Goal: Book appointment/travel/reservation

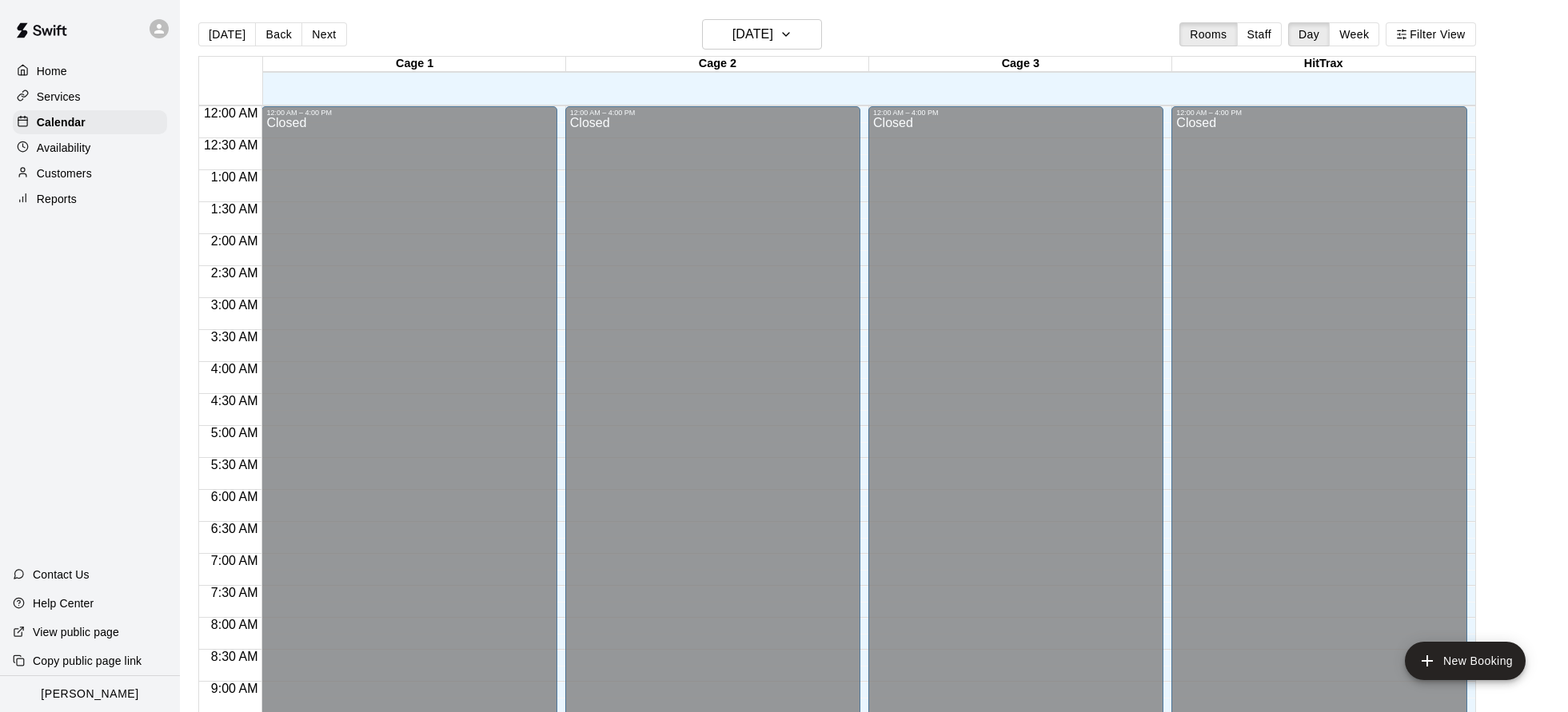
scroll to position [864, 0]
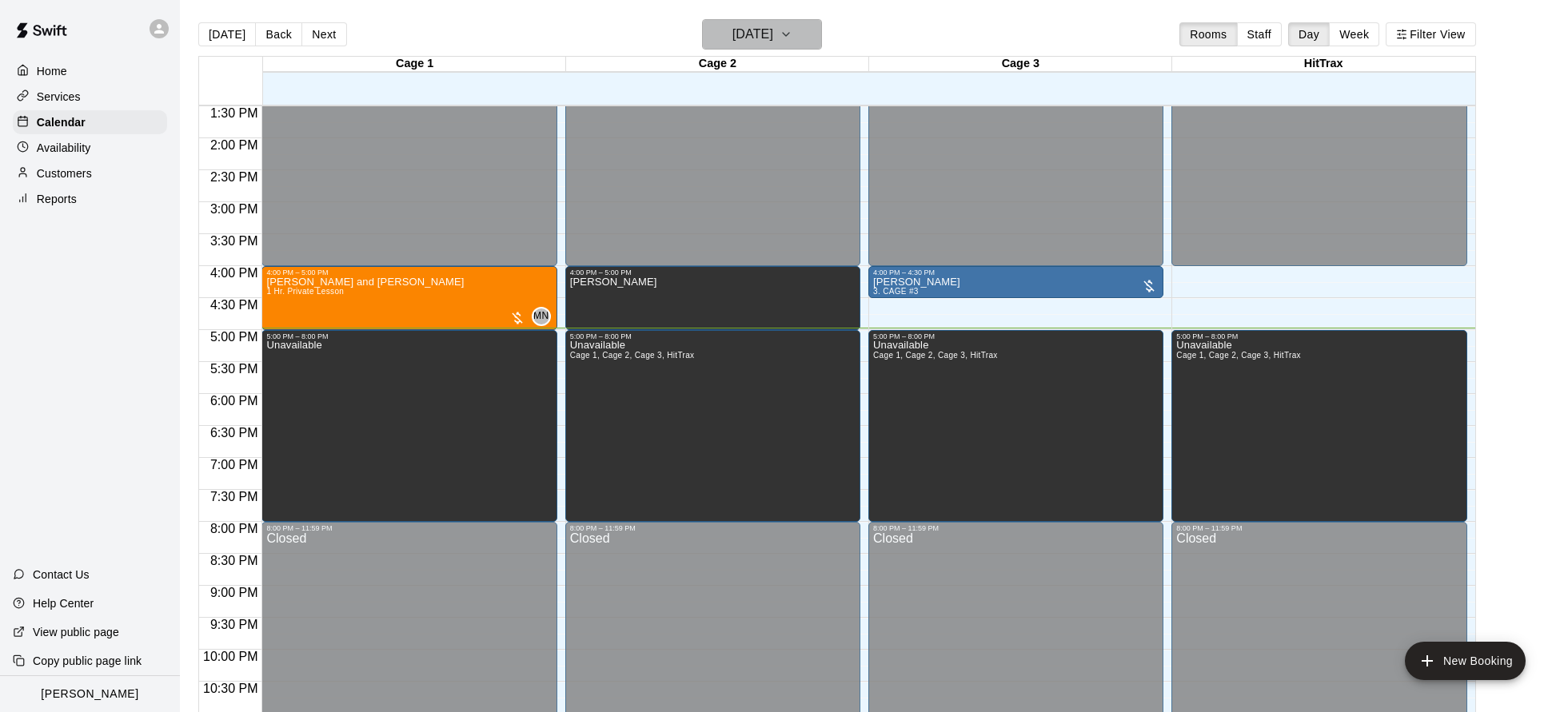
click at [740, 42] on h6 "[DATE]" at bounding box center [753, 33] width 41 height 22
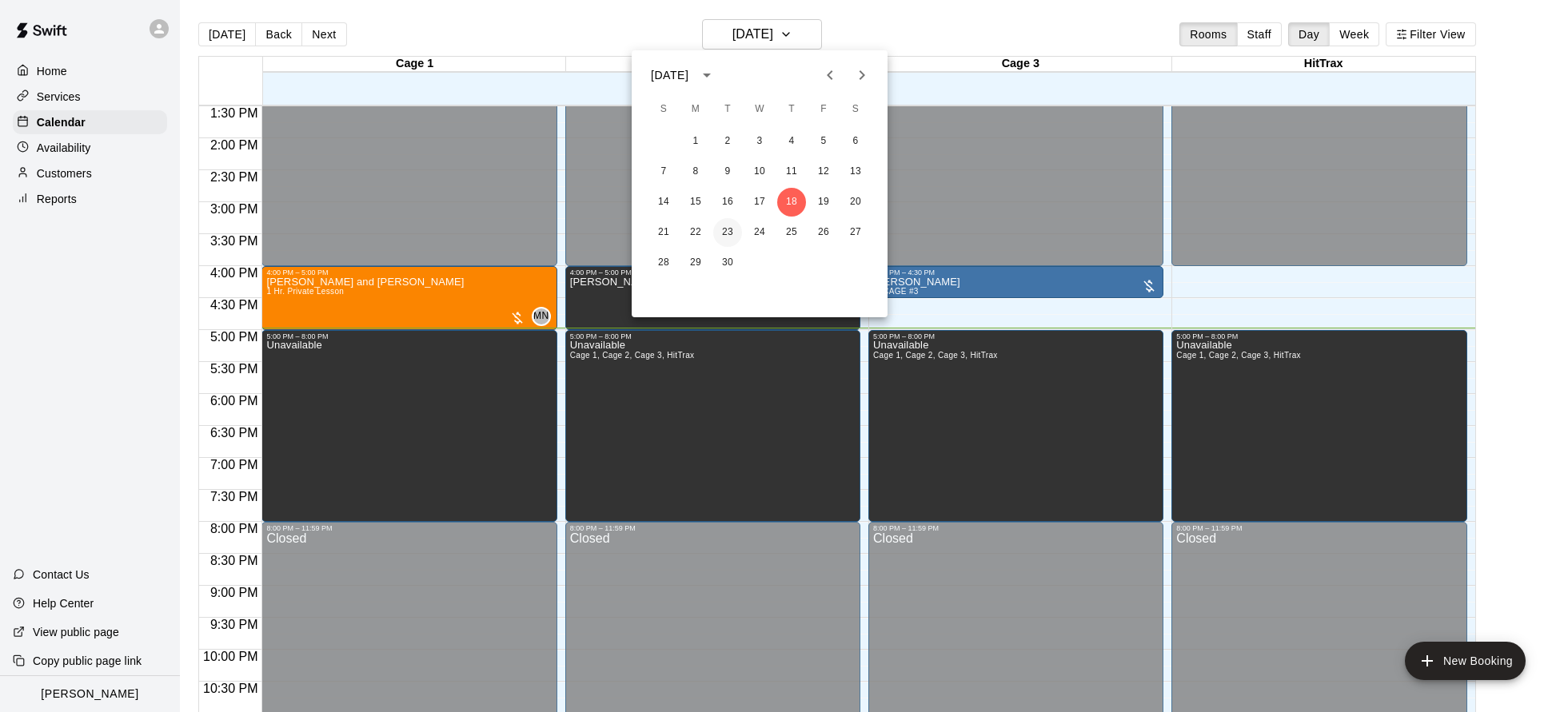
click at [725, 229] on button "23" at bounding box center [727, 232] width 29 height 29
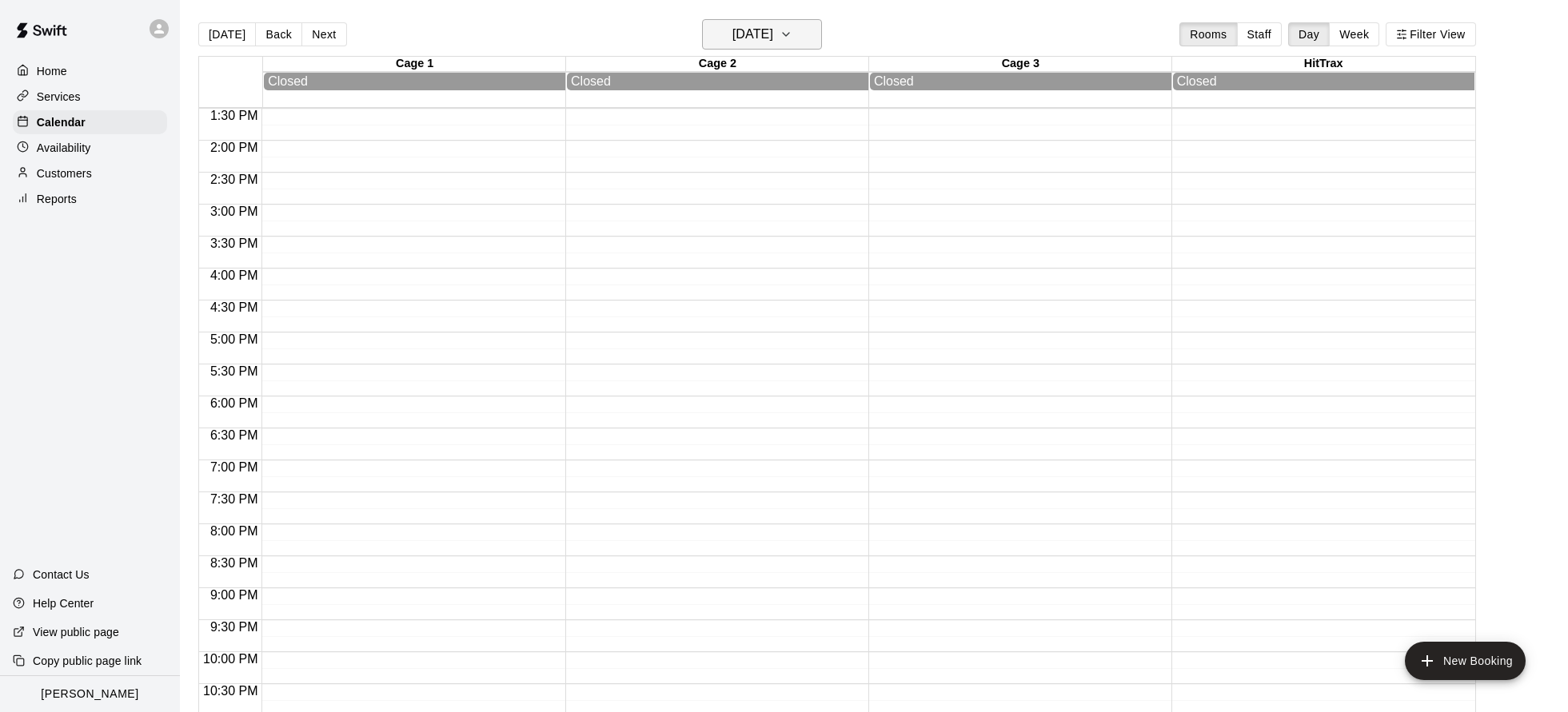
click at [773, 30] on h6 "[DATE]" at bounding box center [753, 33] width 41 height 22
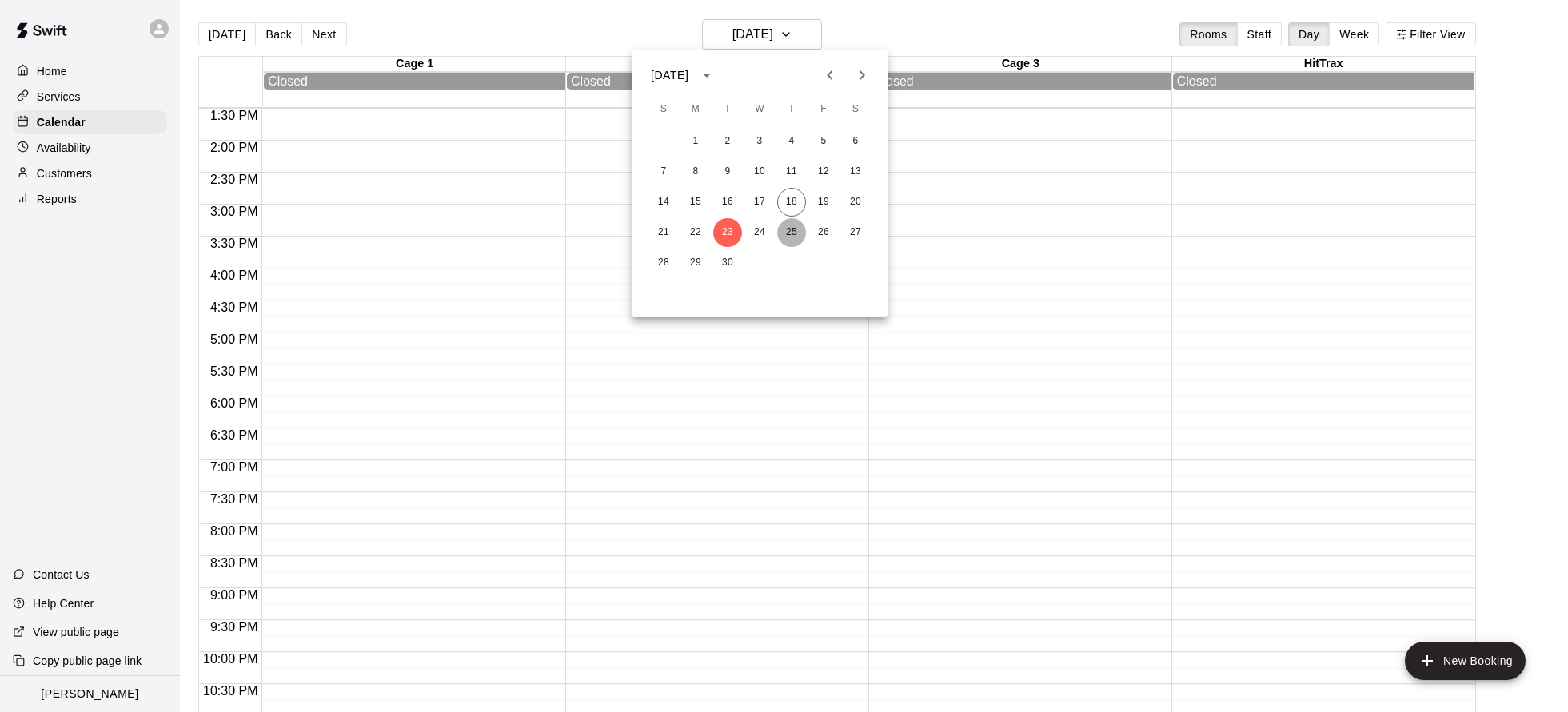
click at [798, 235] on button "25" at bounding box center [791, 232] width 29 height 29
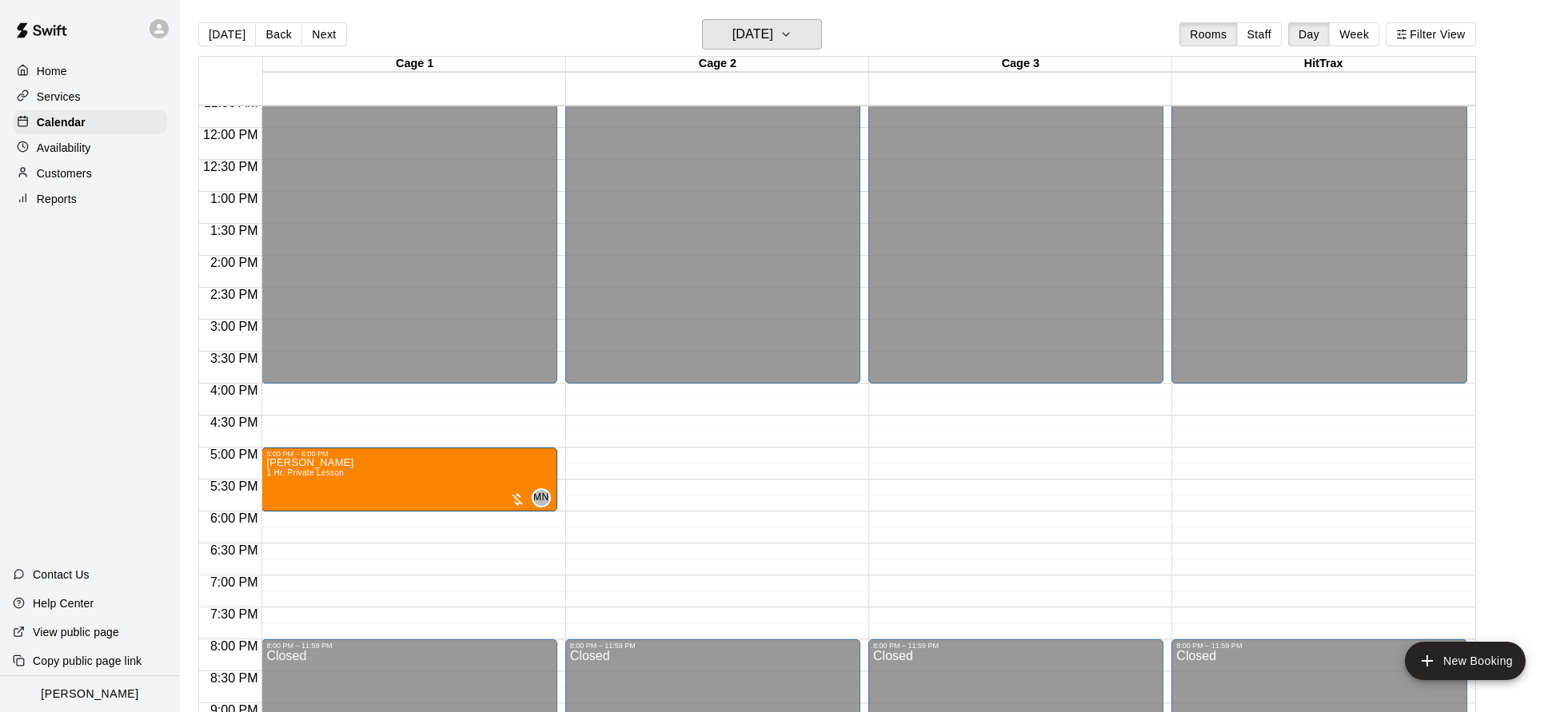
scroll to position [741, 0]
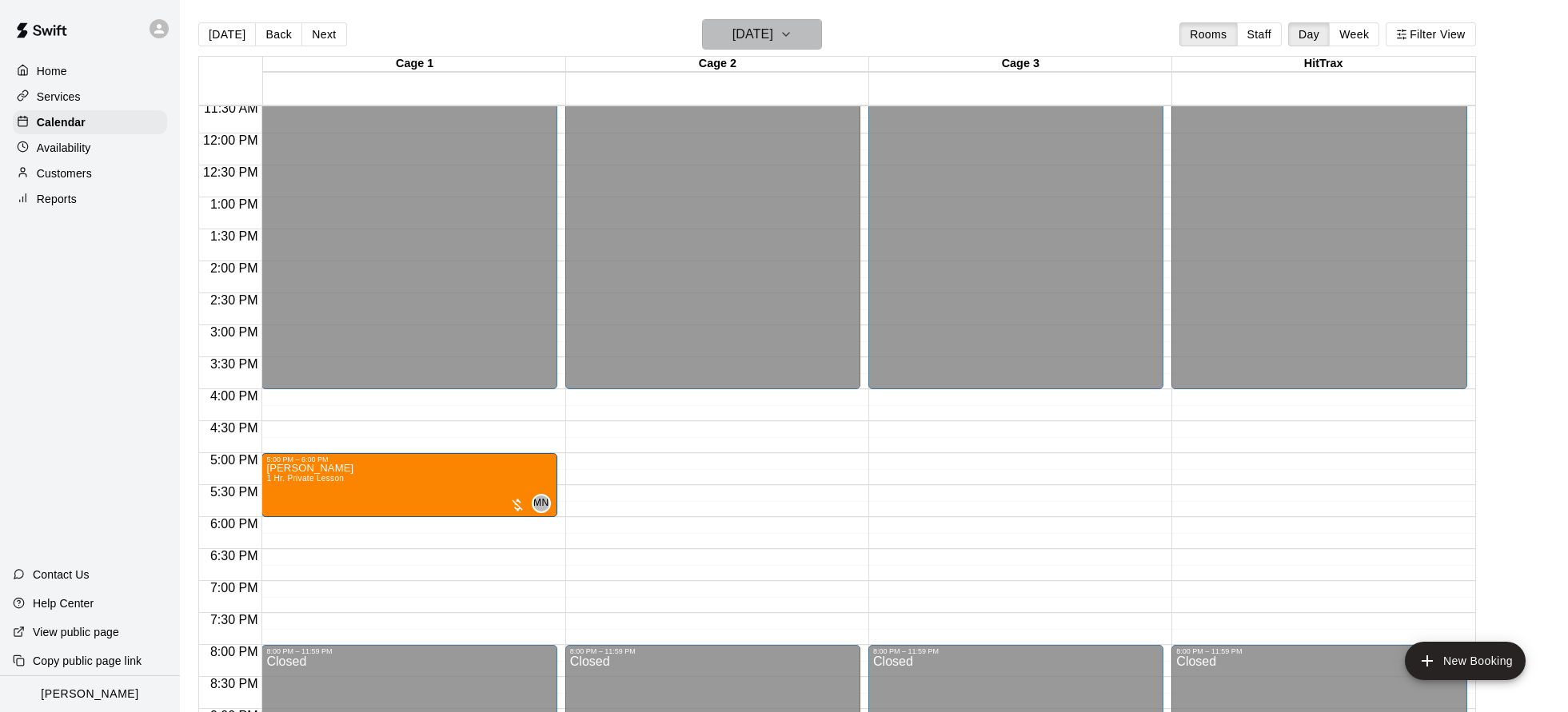
click at [733, 35] on h6 "[DATE]" at bounding box center [753, 33] width 41 height 22
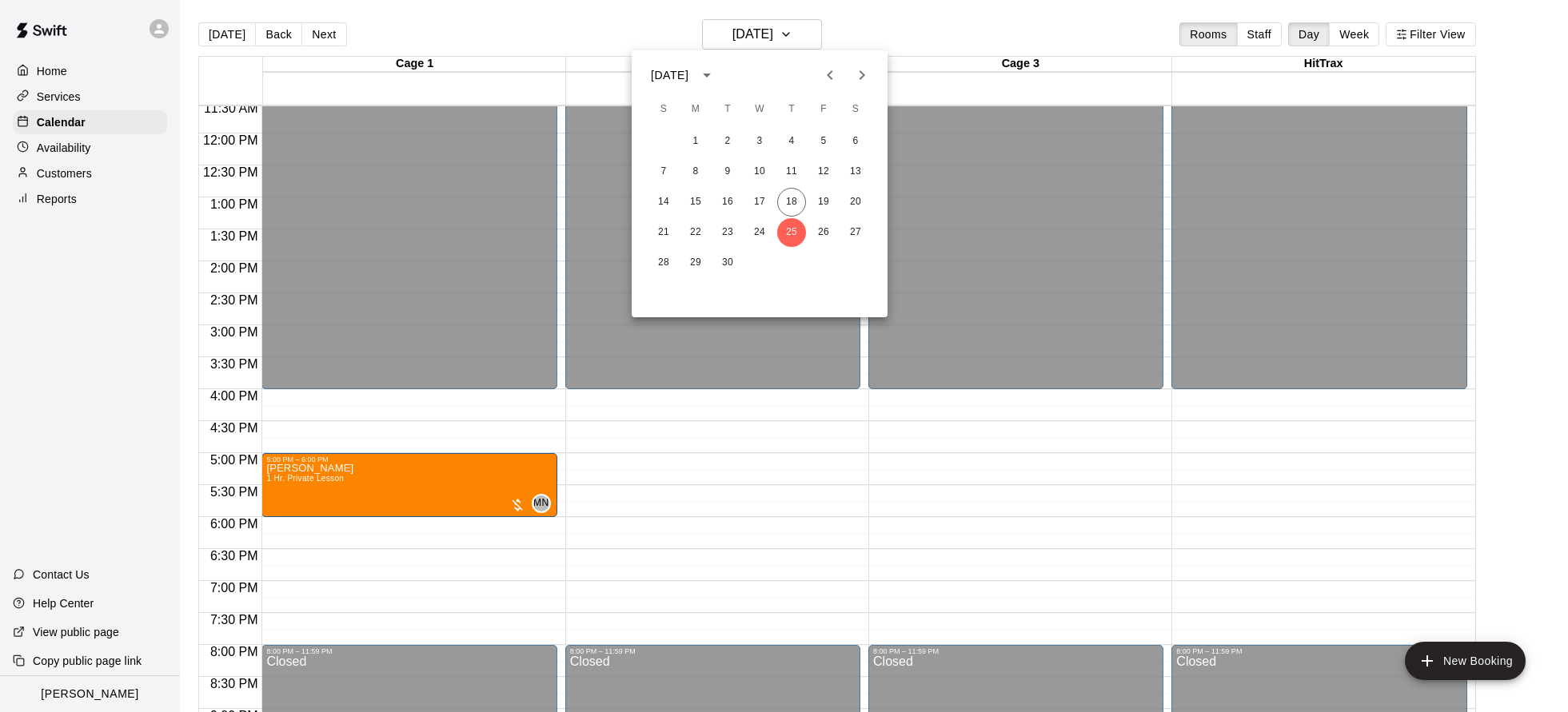
click at [579, 431] on div at bounding box center [784, 356] width 1568 height 712
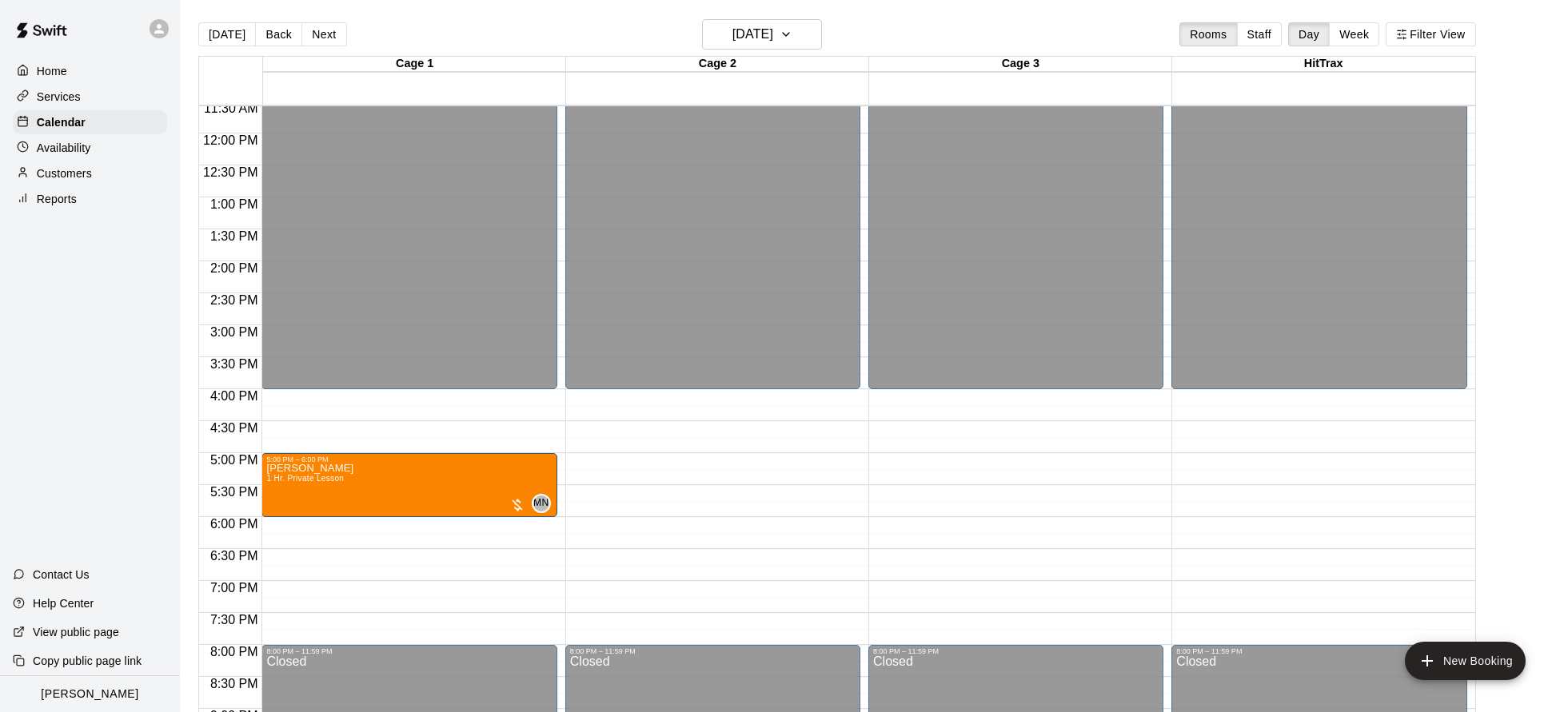
click at [579, 426] on div "12:00 AM – 4:00 PM Closed 8:00 PM – 11:59 PM Closed" at bounding box center [713, 134] width 295 height 1535
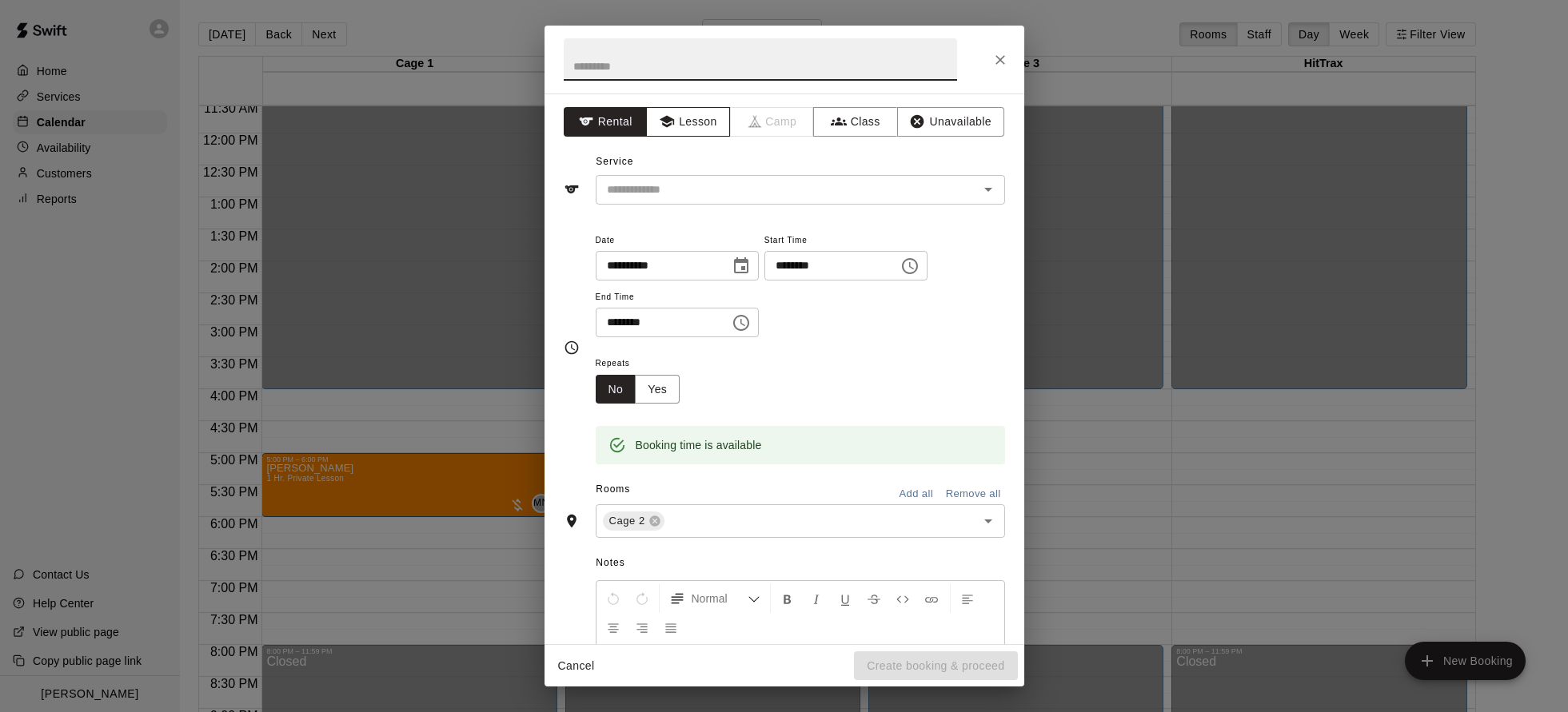
click at [683, 129] on button "Lesson" at bounding box center [688, 121] width 84 height 29
click at [656, 191] on input "text" at bounding box center [777, 190] width 353 height 20
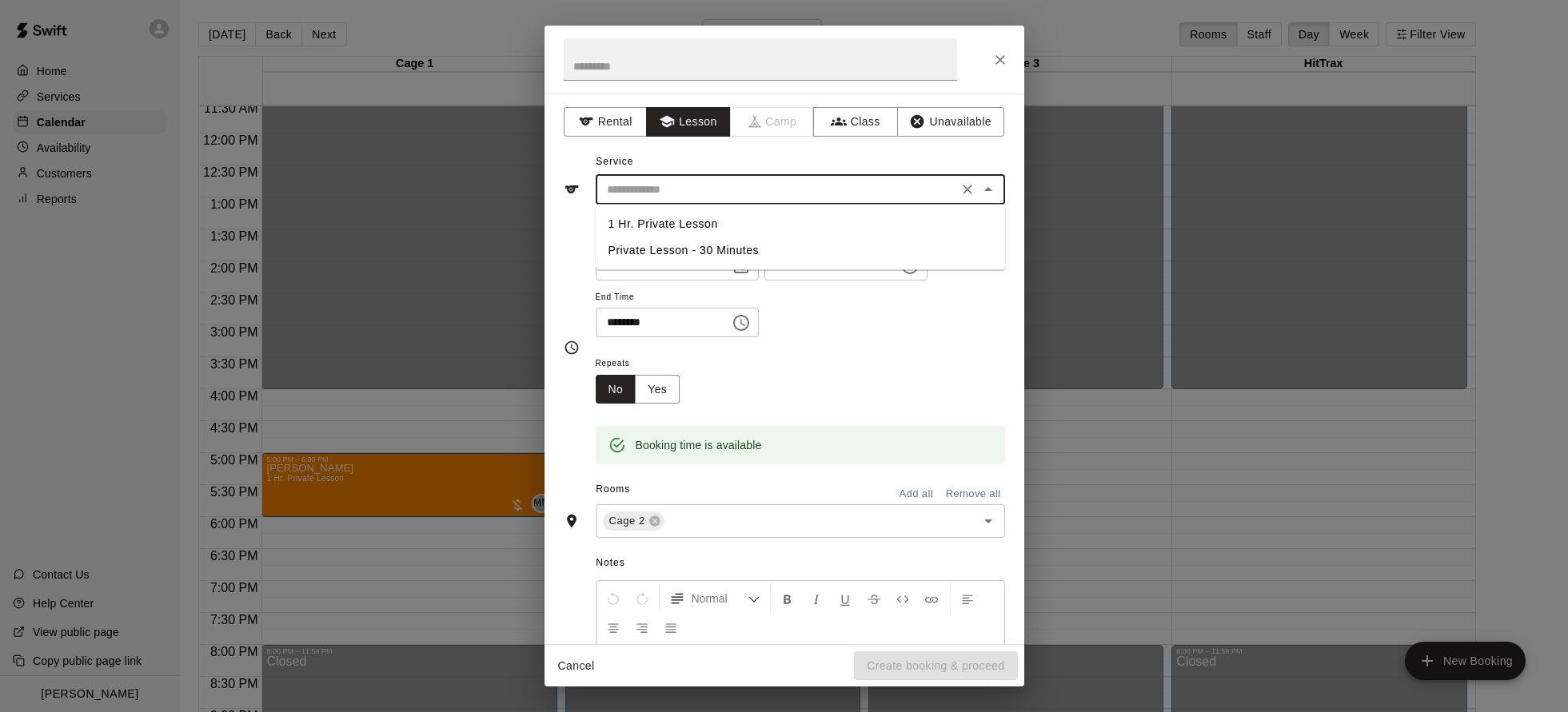
click at [664, 224] on li "1 Hr. Private Lesson" at bounding box center [800, 224] width 409 height 26
type input "**********"
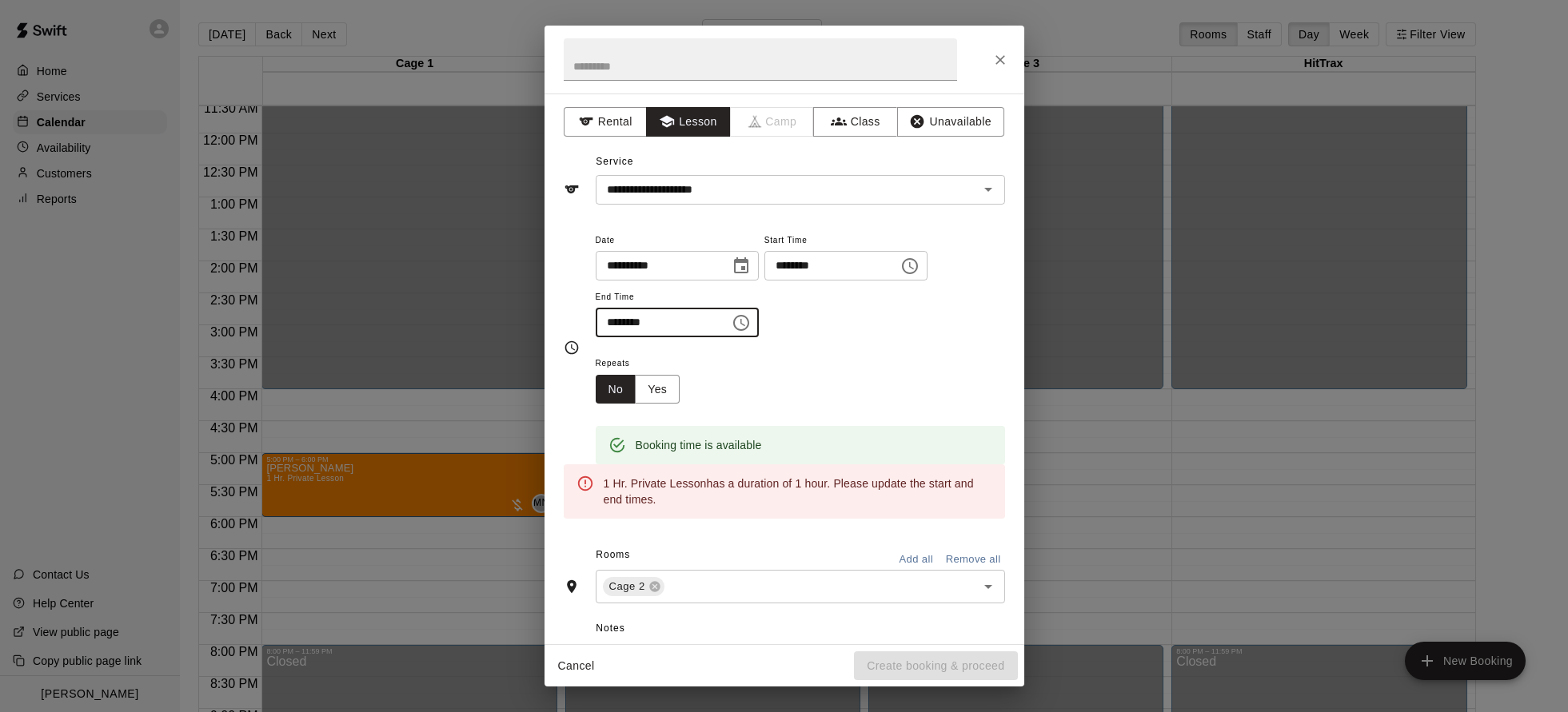
click at [632, 327] on input "********" at bounding box center [657, 323] width 123 height 29
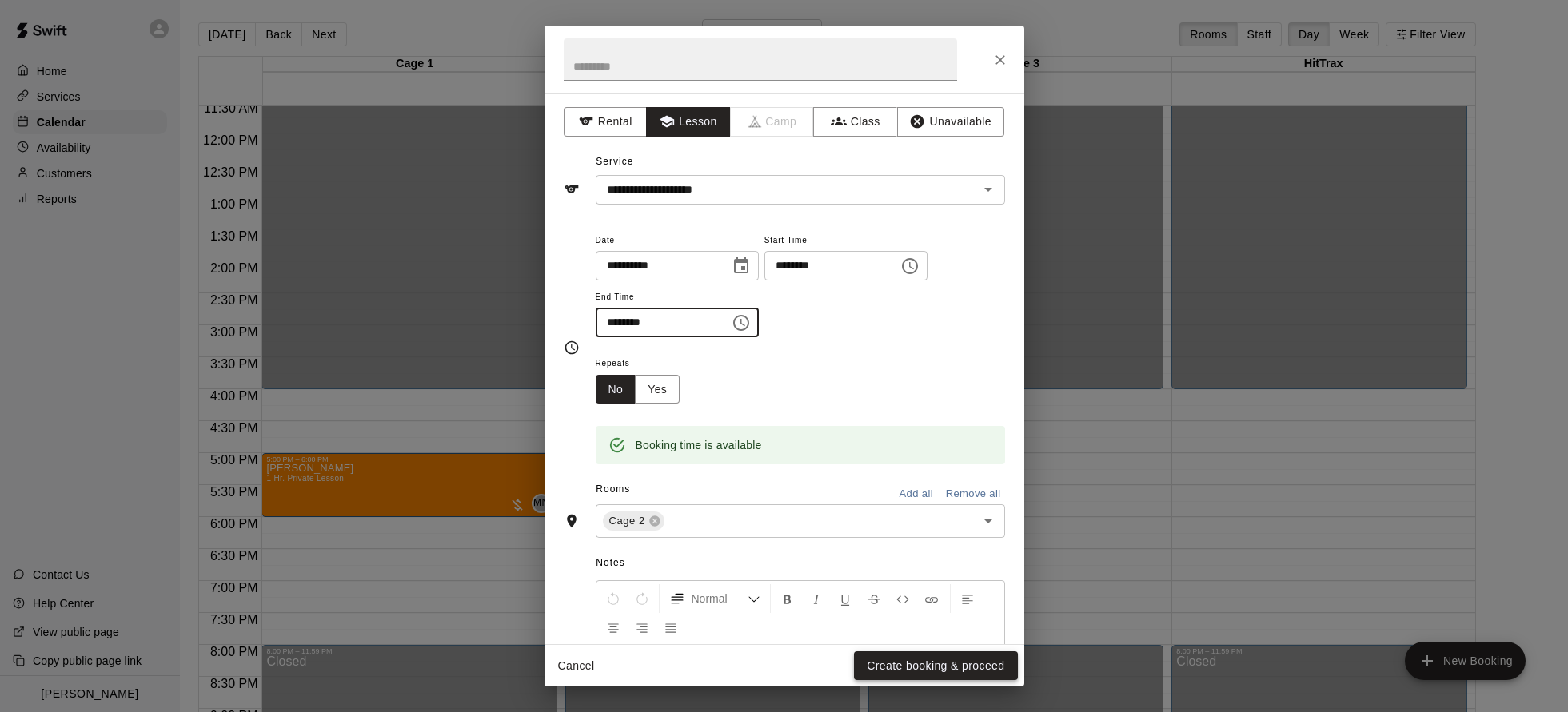
type input "********"
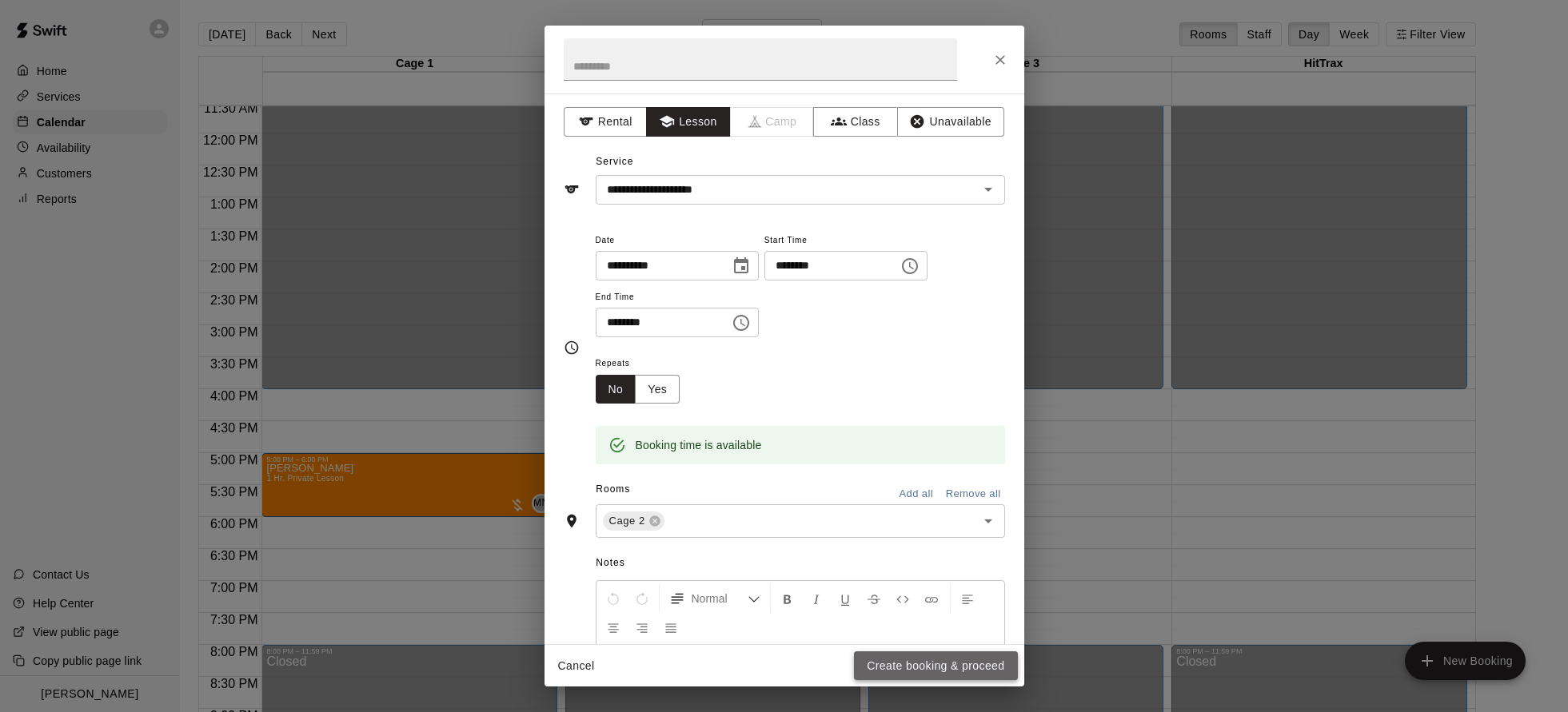
click at [956, 666] on button "Create booking & proceed" at bounding box center [936, 666] width 163 height 29
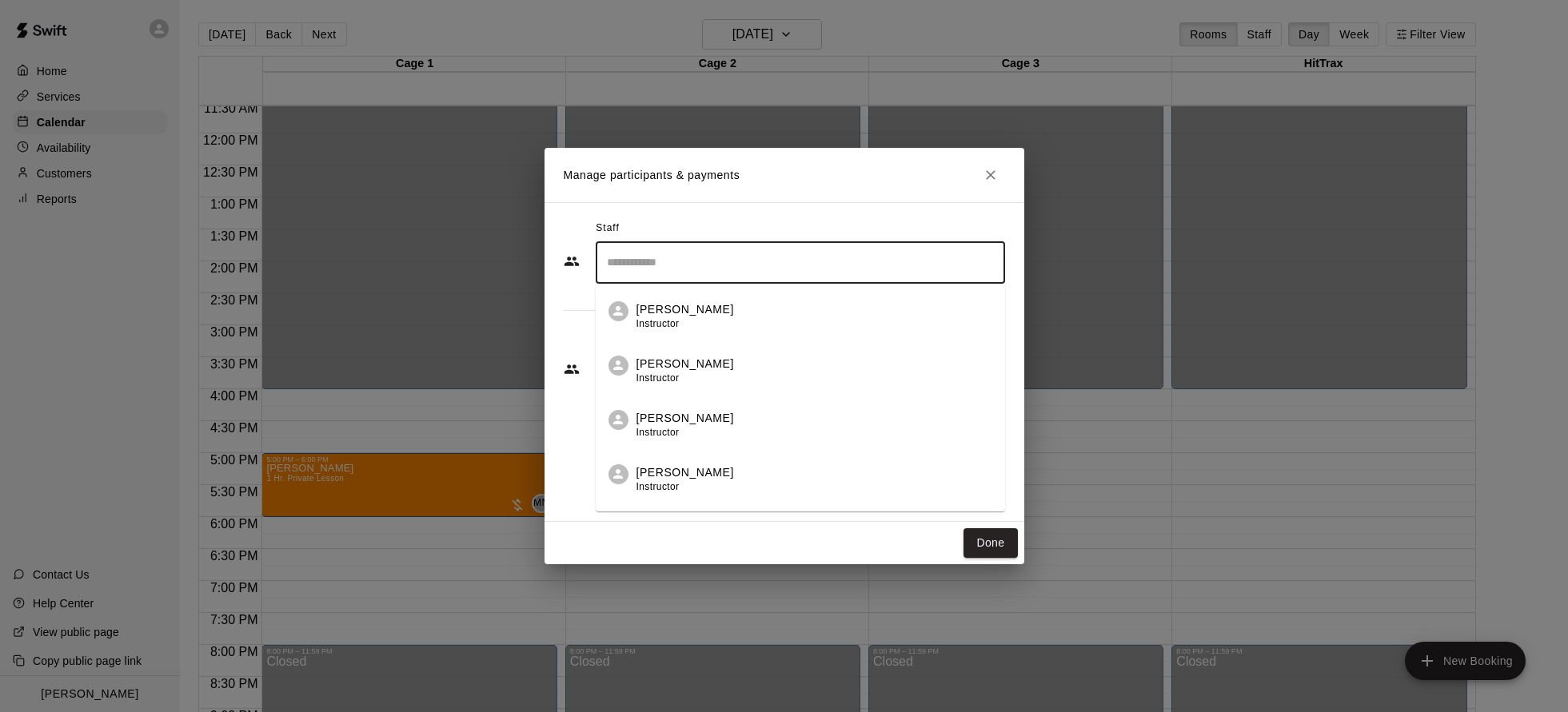
click at [655, 270] on input "Search staff" at bounding box center [800, 262] width 395 height 28
click at [567, 362] on icon "Customers" at bounding box center [572, 370] width 16 height 16
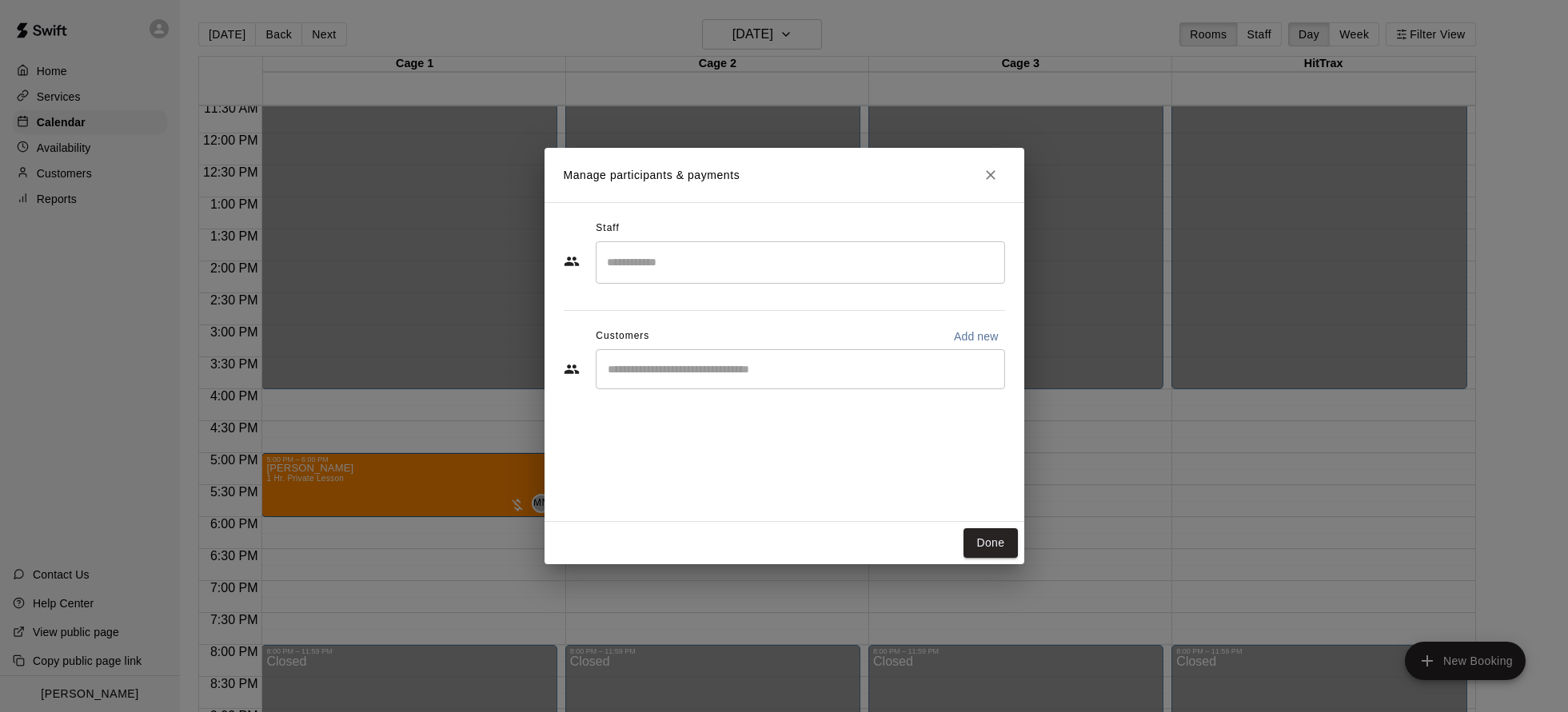
click at [711, 380] on div "​" at bounding box center [800, 369] width 409 height 40
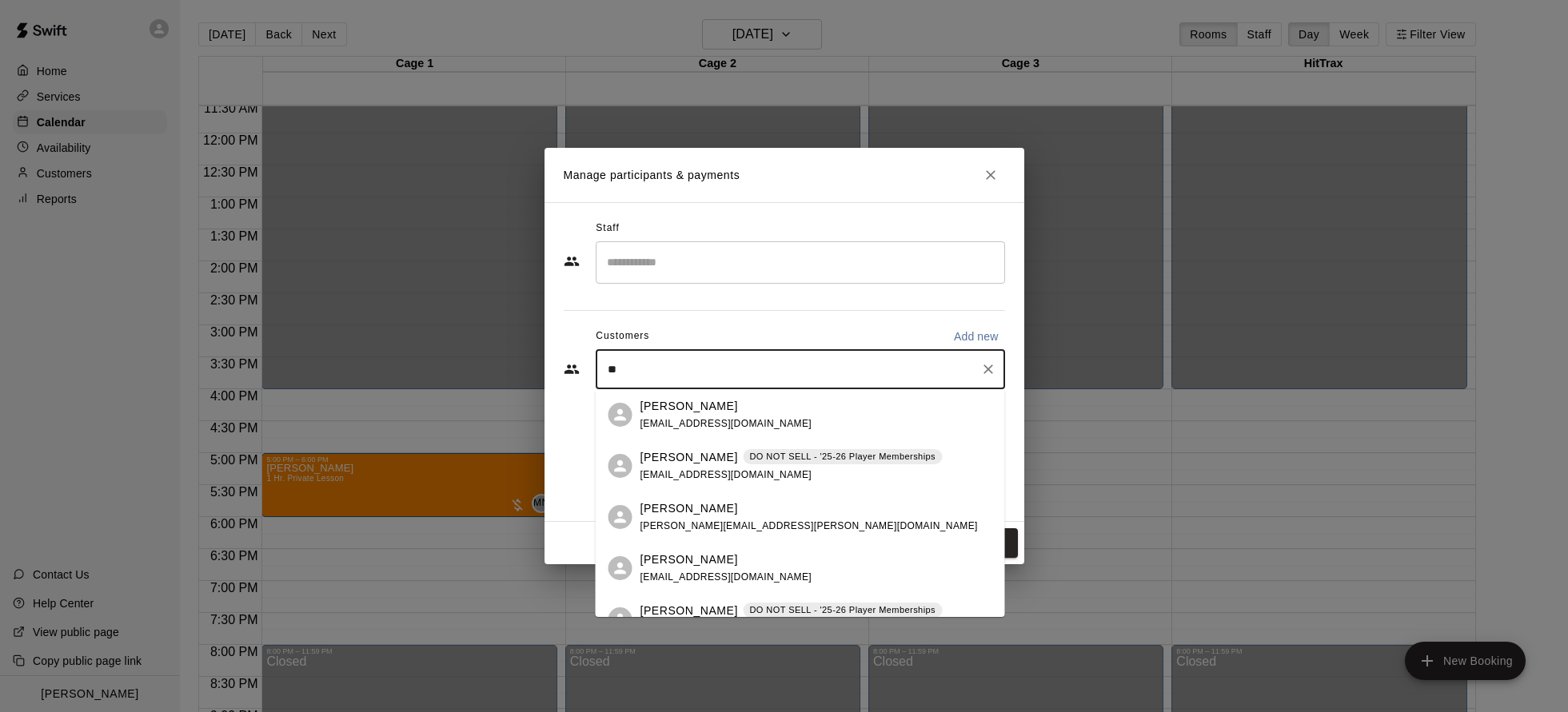
type input "*"
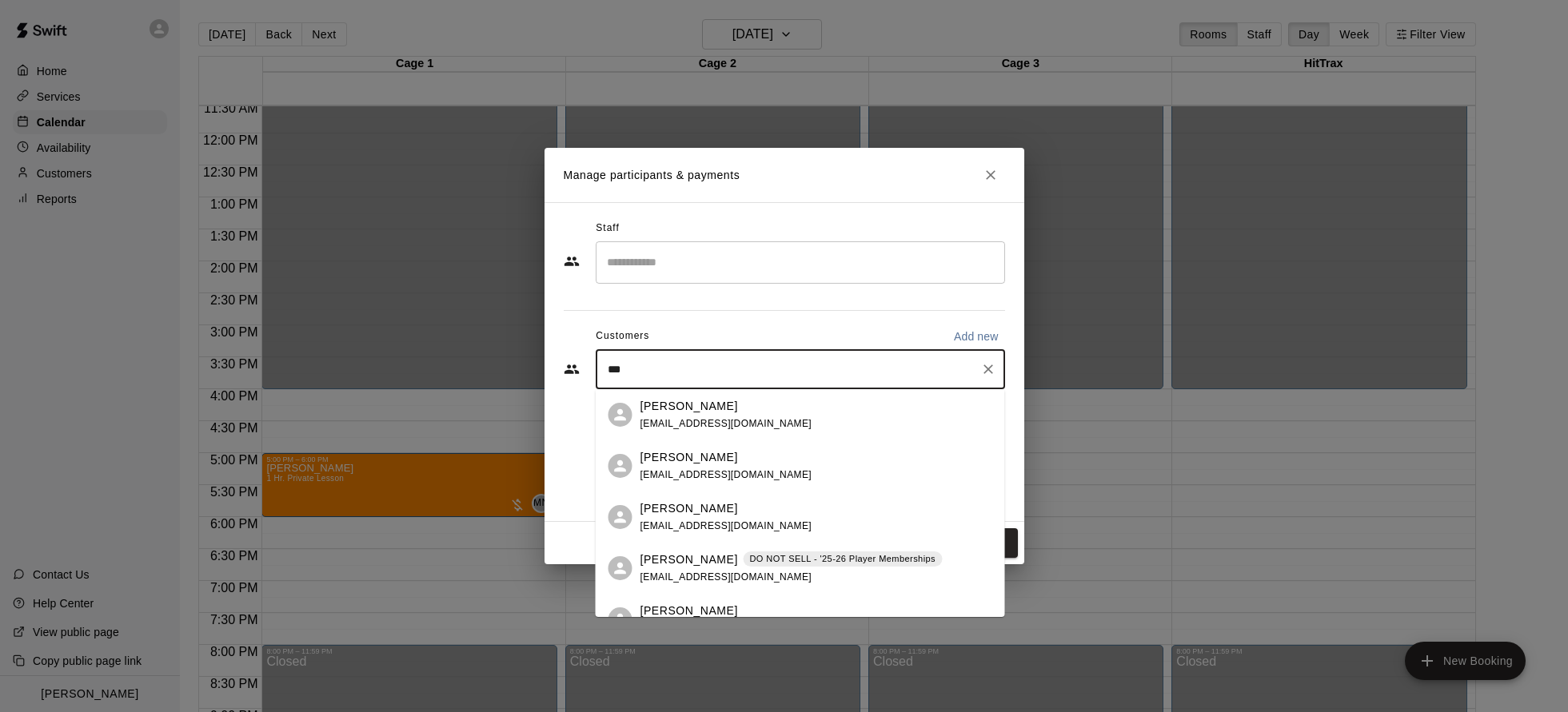
type input "****"
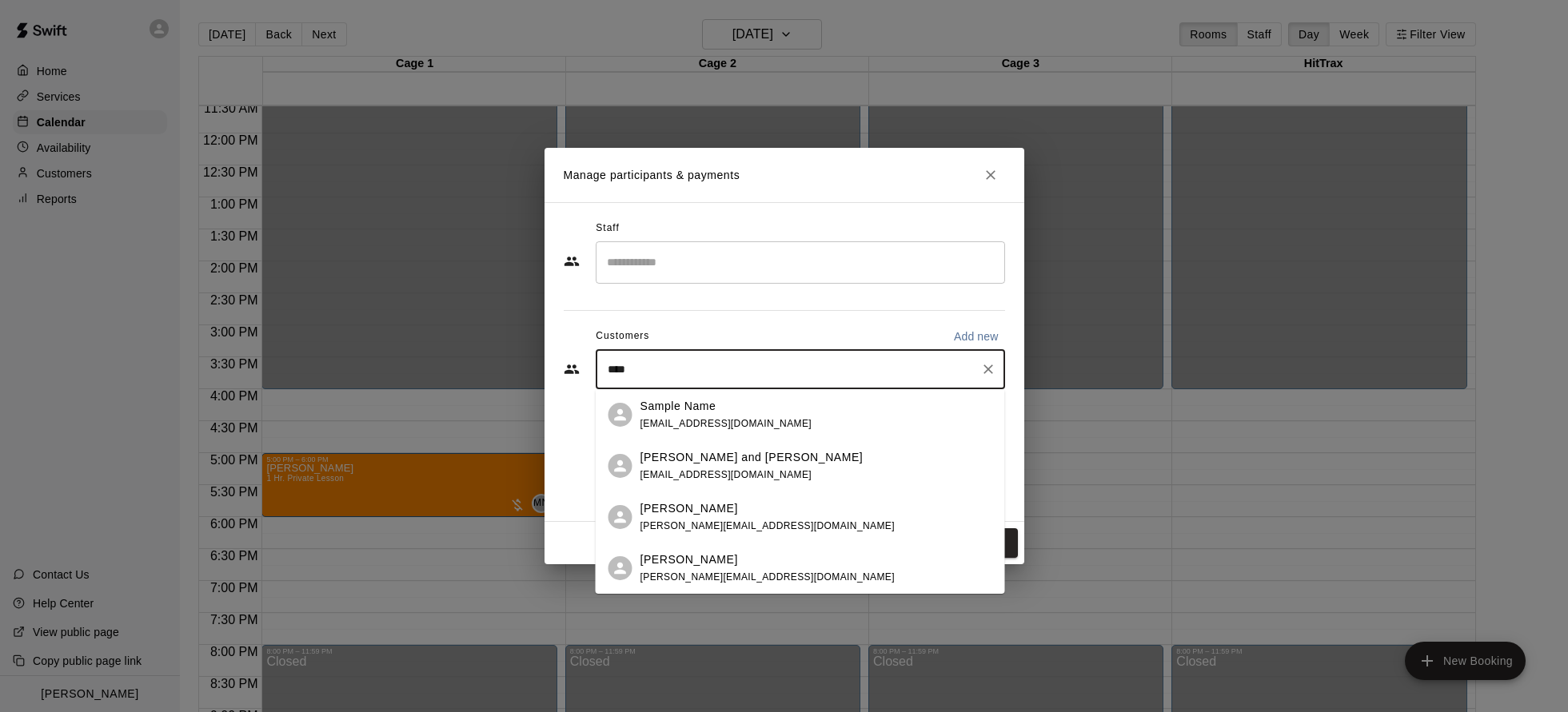
click at [728, 461] on p "[PERSON_NAME] and [PERSON_NAME]" at bounding box center [752, 458] width 223 height 17
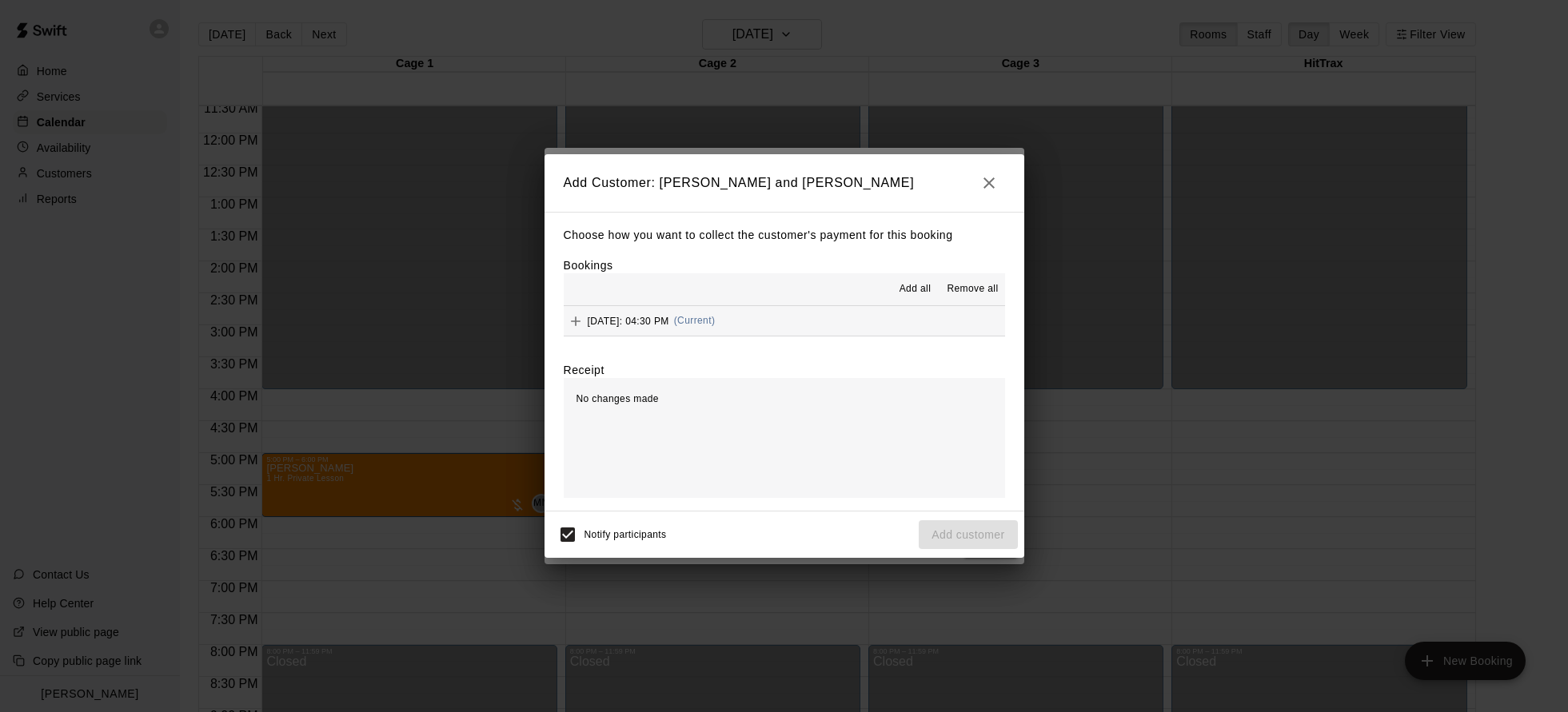
click at [907, 284] on span "Add all" at bounding box center [915, 289] width 32 height 16
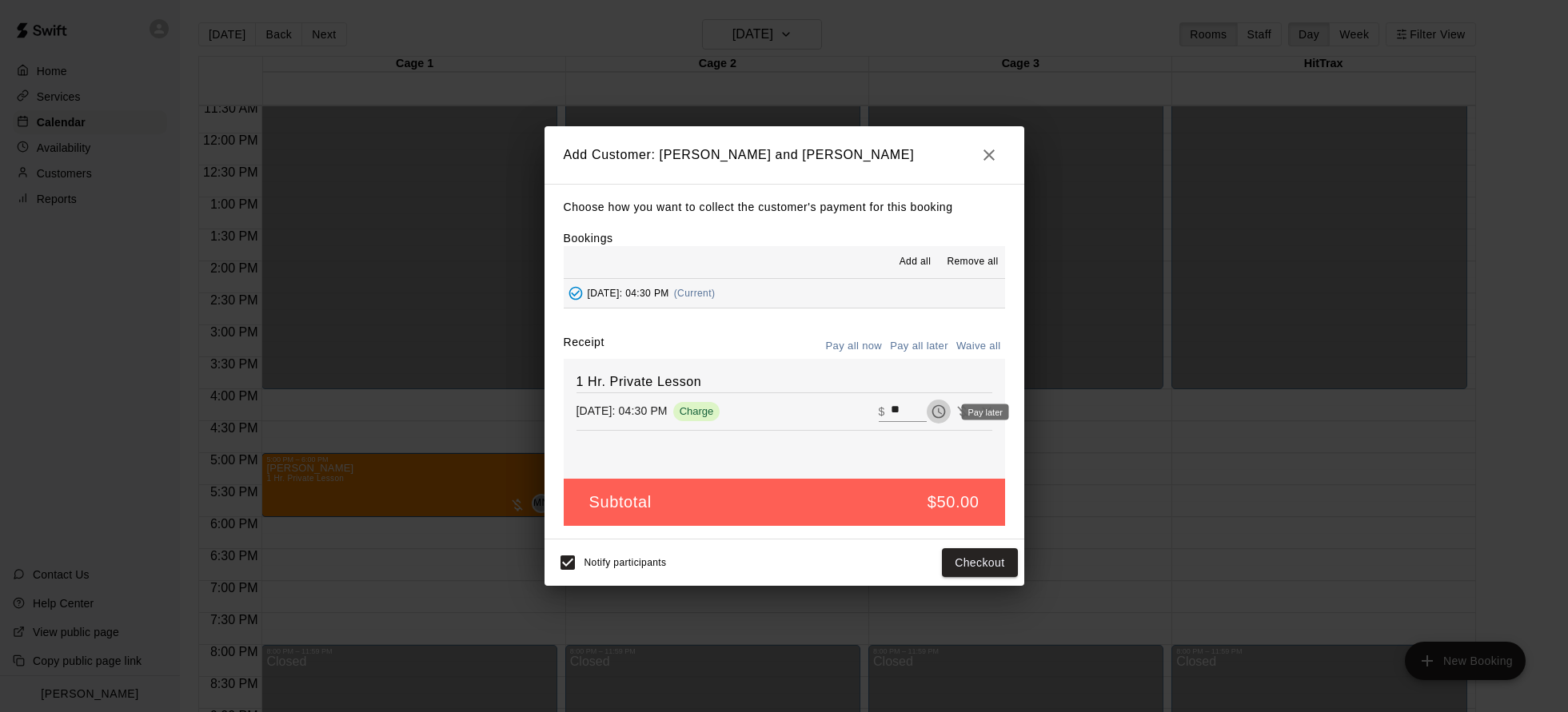
click at [940, 412] on icon "Pay later" at bounding box center [939, 412] width 16 height 16
click at [964, 560] on button "Add customer" at bounding box center [968, 563] width 99 height 29
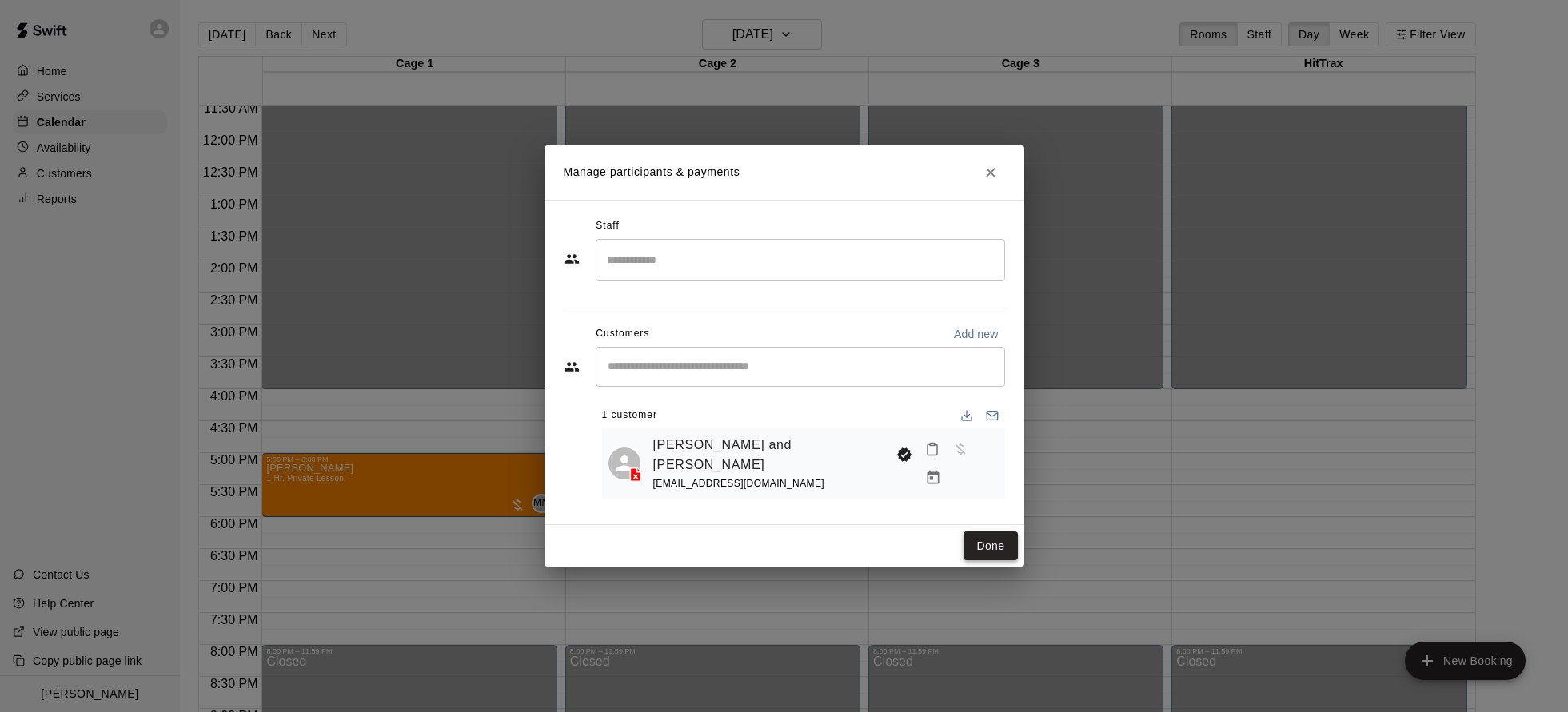
click at [967, 548] on button "Done" at bounding box center [991, 547] width 54 height 29
